Goal: Transaction & Acquisition: Book appointment/travel/reservation

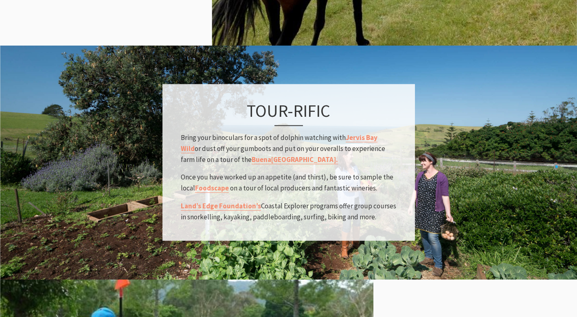
scroll to position [1020, 0]
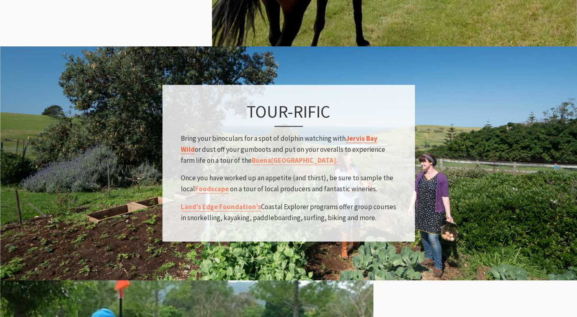
click at [359, 141] on strong "Jervis Bay Wild" at bounding box center [279, 143] width 197 height 20
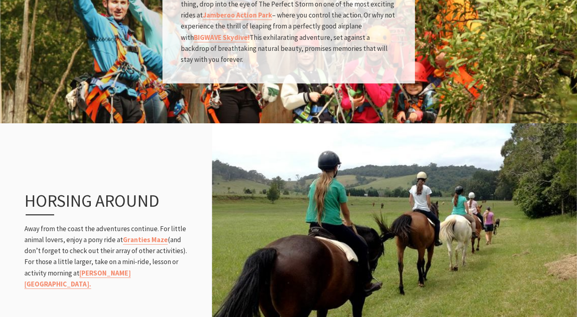
scroll to position [780, 0]
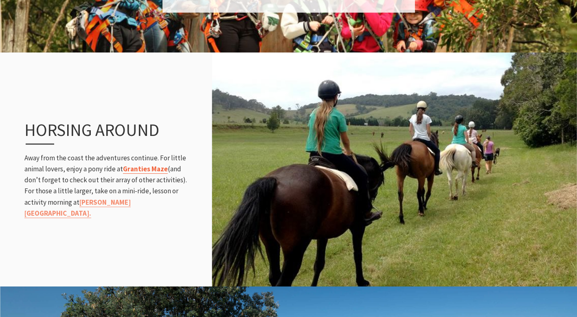
click at [155, 173] on strong "Granties Maze" at bounding box center [145, 168] width 45 height 9
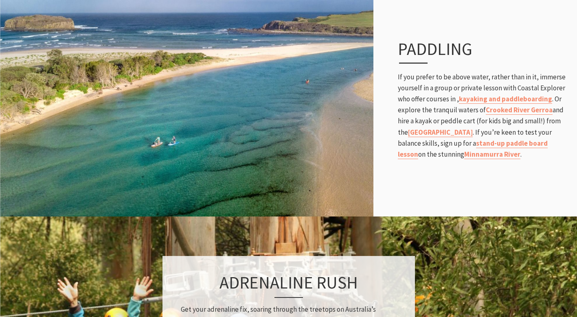
scroll to position [383, 0]
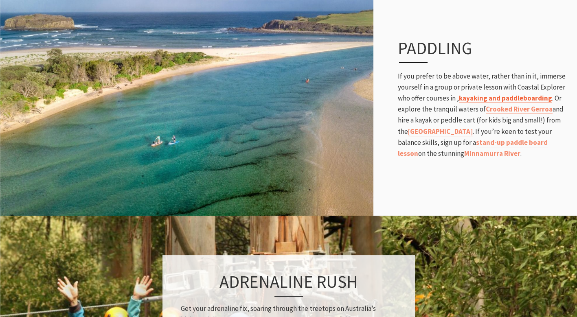
click at [490, 97] on link "kayaking and paddleboarding" at bounding box center [505, 98] width 93 height 9
click at [509, 112] on strong "Crooked River" at bounding box center [507, 109] width 44 height 9
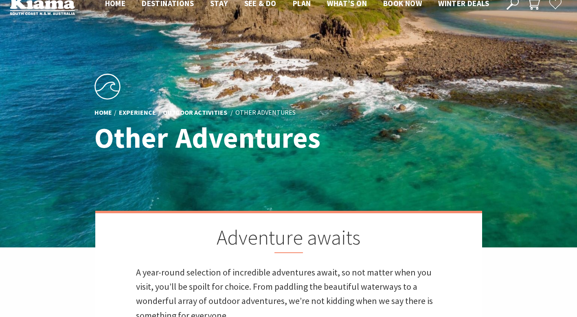
scroll to position [0, 0]
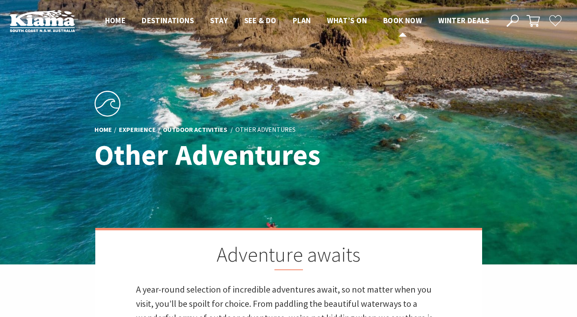
click at [403, 17] on span "Book now" at bounding box center [402, 20] width 39 height 10
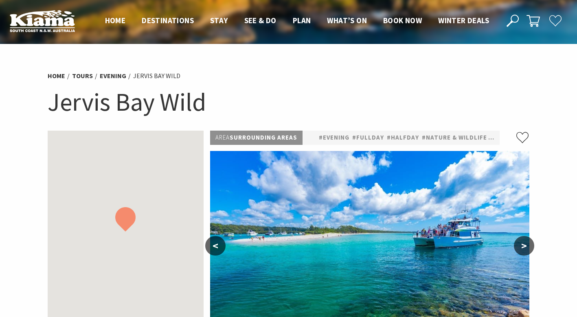
select select "2"
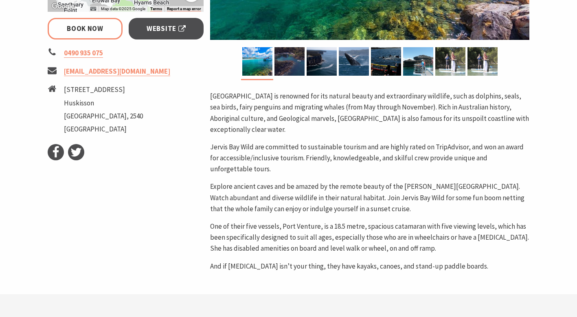
scroll to position [305, 0]
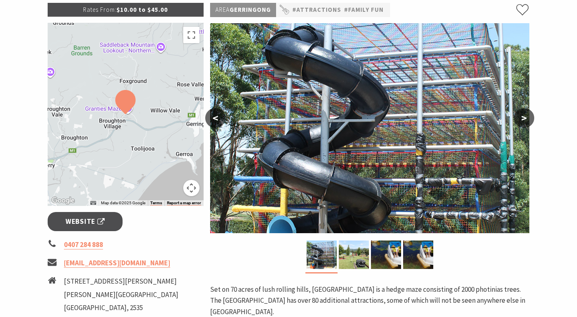
scroll to position [96, 0]
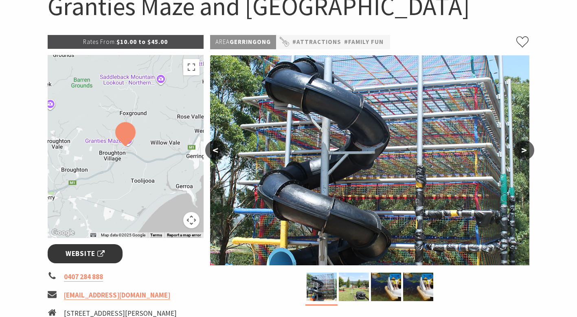
click at [106, 251] on link "Website" at bounding box center [85, 253] width 75 height 19
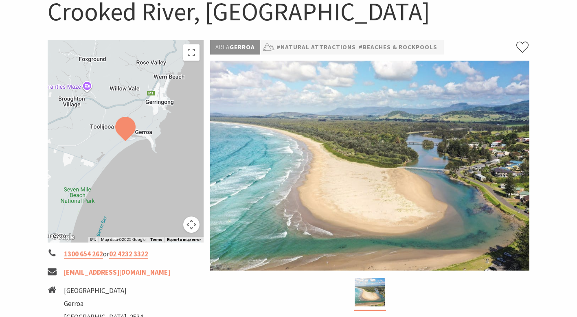
scroll to position [90, 0]
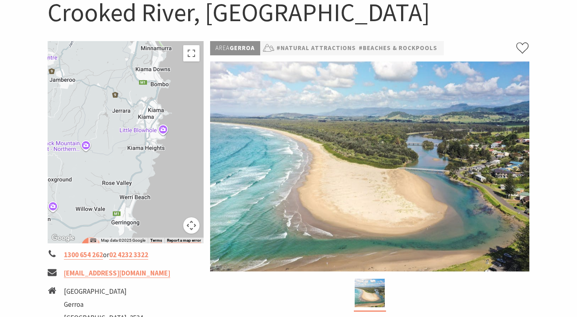
drag, startPoint x: 181, startPoint y: 99, endPoint x: 147, endPoint y: 219, distance: 125.2
click at [147, 219] on div at bounding box center [126, 142] width 156 height 202
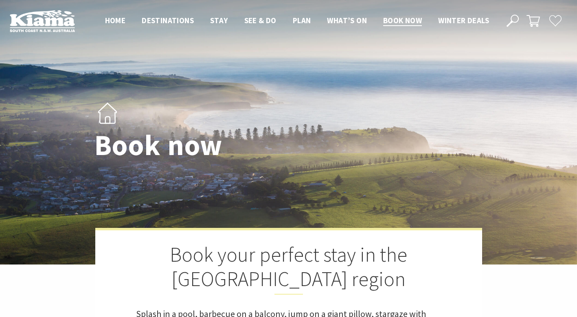
select select "3"
select select "2"
